Goal: Transaction & Acquisition: Register for event/course

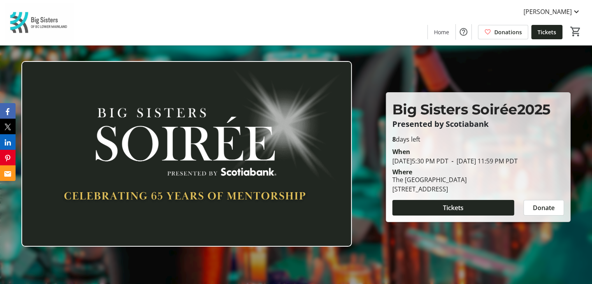
click at [437, 249] on div at bounding box center [296, 142] width 592 height 284
click at [449, 213] on span "Tickets" at bounding box center [453, 207] width 21 height 9
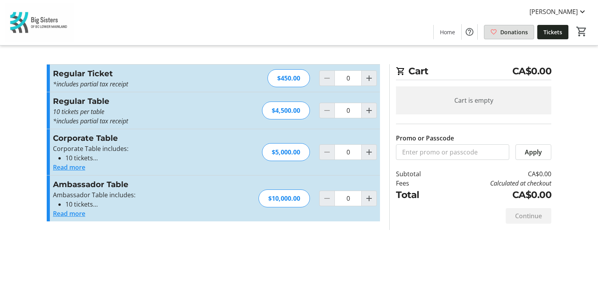
click at [511, 30] on span "Donations" at bounding box center [514, 32] width 28 height 8
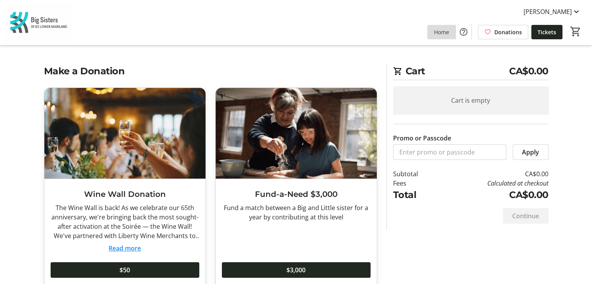
click at [442, 30] on span "Home" at bounding box center [441, 32] width 15 height 8
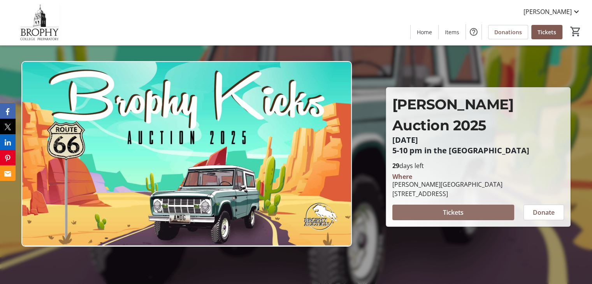
click at [460, 208] on span "Tickets" at bounding box center [453, 212] width 21 height 9
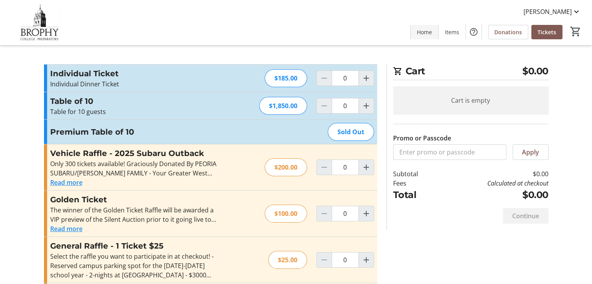
click at [430, 27] on span at bounding box center [425, 32] width 28 height 19
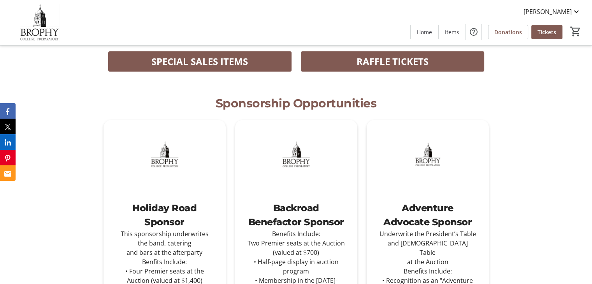
scroll to position [240, 0]
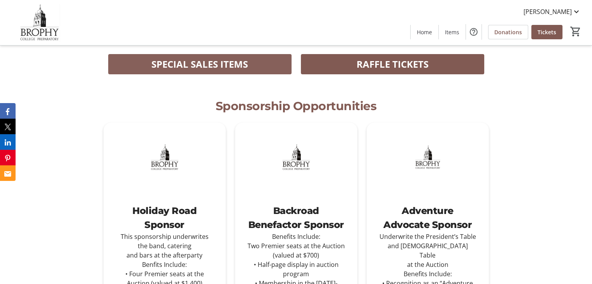
click at [208, 66] on span "SPECIAL SALES ITEMS" at bounding box center [200, 64] width 97 height 14
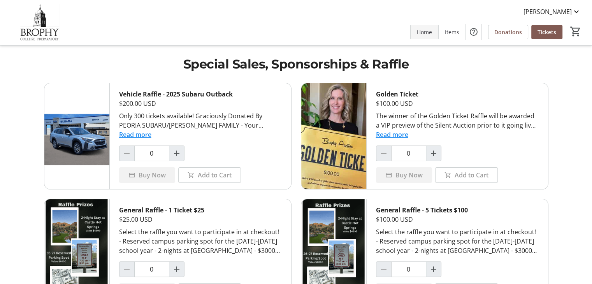
click at [432, 30] on span "Home" at bounding box center [424, 32] width 15 height 8
